Goal: Task Accomplishment & Management: Use online tool/utility

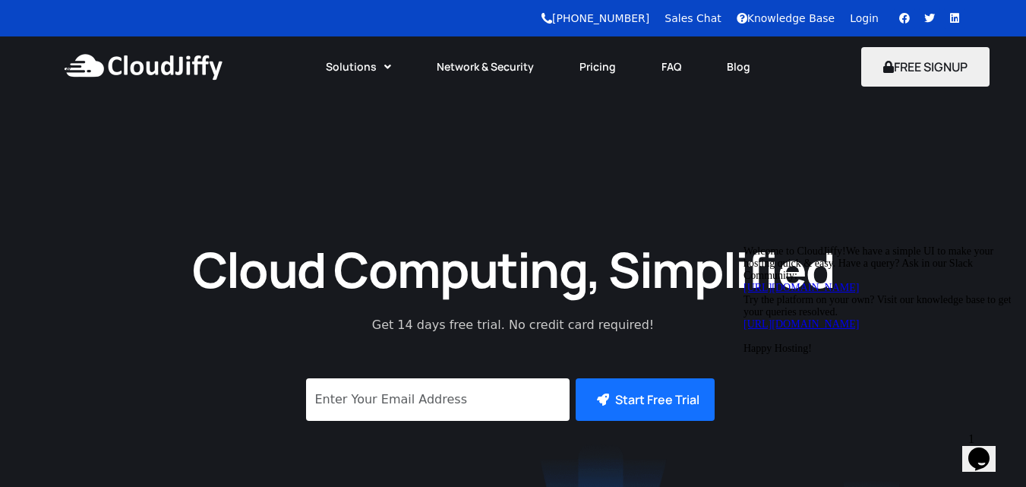
click at [862, 21] on link "Login" at bounding box center [864, 18] width 29 height 12
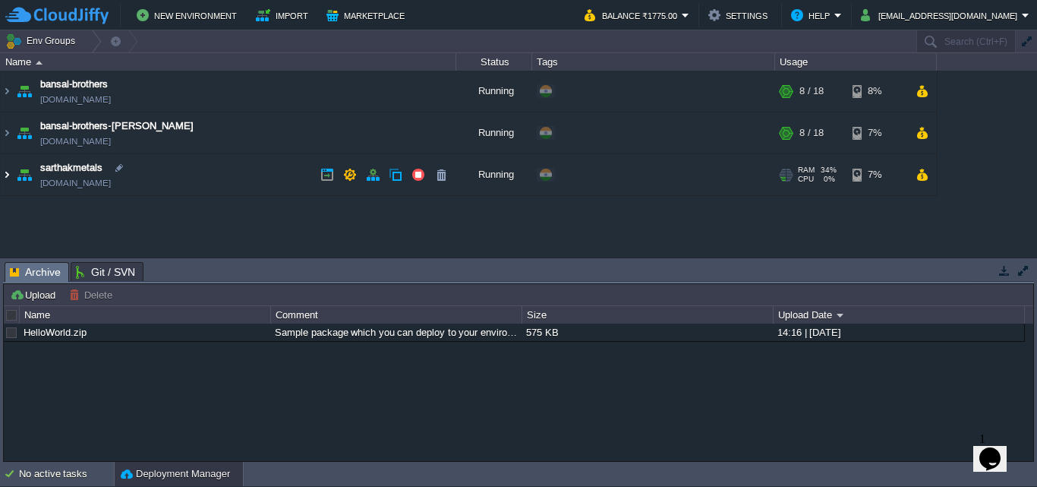
click at [7, 173] on img at bounding box center [7, 174] width 12 height 41
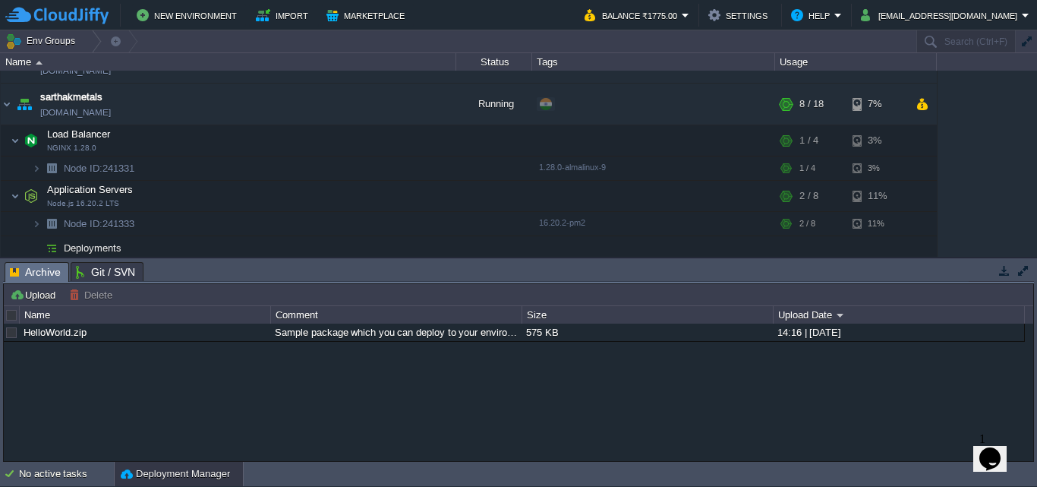
scroll to position [72, 0]
click at [396, 193] on td at bounding box center [388, 194] width 23 height 23
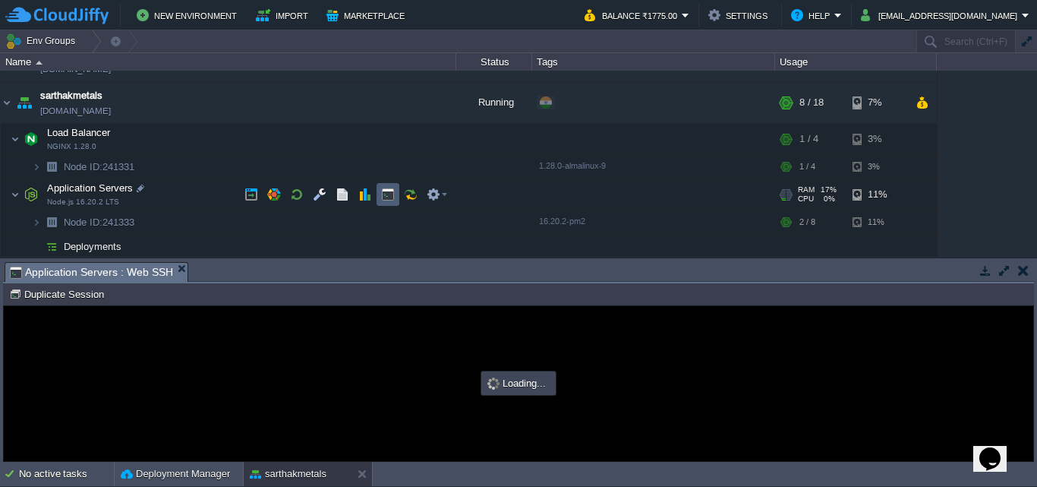
scroll to position [0, 0]
type input "#000000"
